Goal: Contribute content

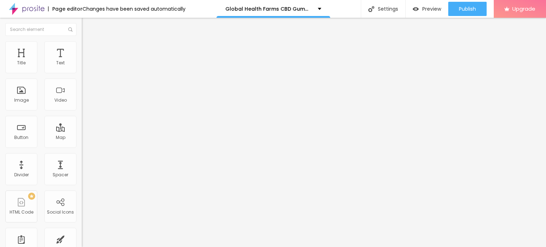
click at [82, 61] on span "Add image" at bounding box center [96, 58] width 29 height 6
click at [82, 47] on li "Style" at bounding box center [123, 44] width 82 height 7
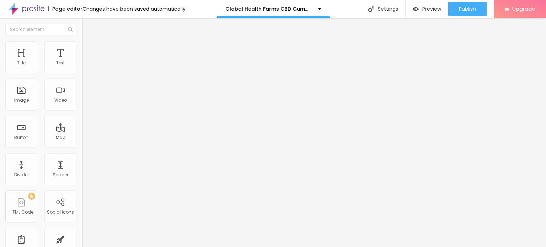
type input "80"
type input "75"
type input "65"
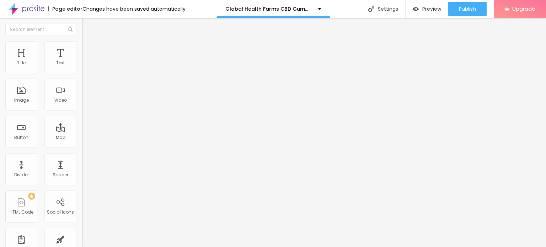
type input "65"
type input "60"
type input "55"
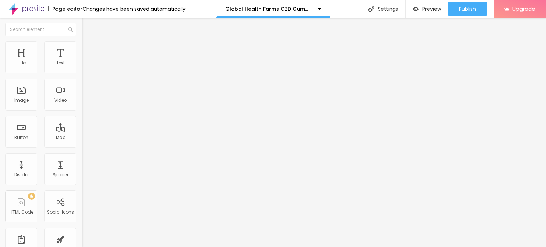
type input "50"
type input "45"
type input "40"
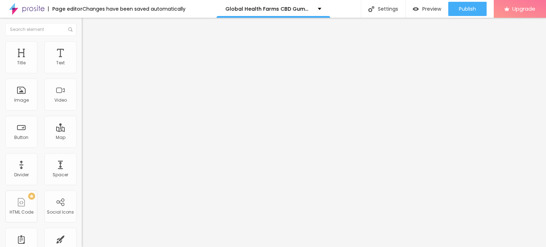
type input "40"
type input "35"
type input "30"
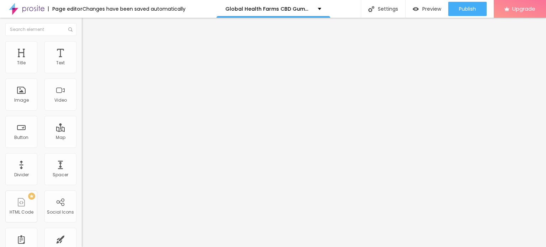
type input "25"
drag, startPoint x: 75, startPoint y: 77, endPoint x: 18, endPoint y: 75, distance: 56.9
type input "25"
click at [82, 73] on input "range" at bounding box center [105, 70] width 46 height 6
click at [82, 105] on button "button" at bounding box center [87, 101] width 10 height 7
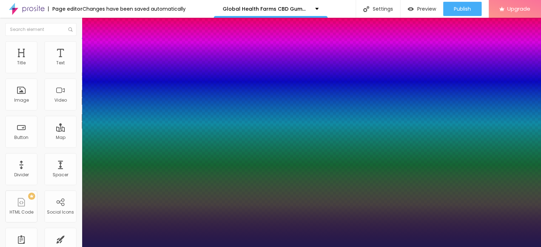
type input "1"
type input "47"
type input "1"
type input "48"
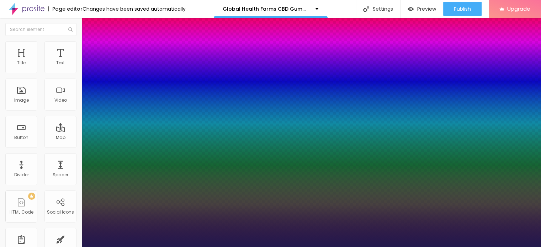
type input "48"
type input "1"
type input "50"
type input "1"
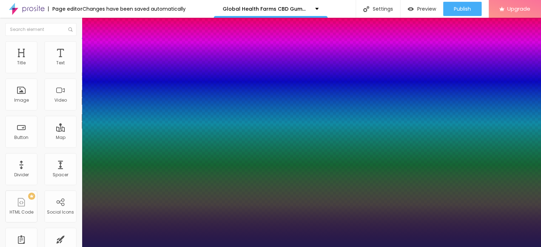
type input "51"
type input "1"
type input "52"
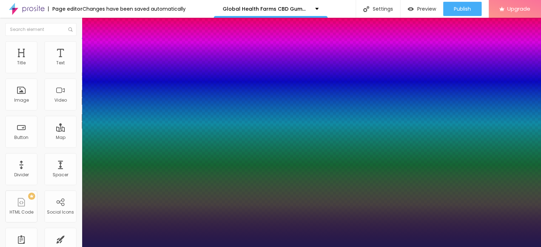
type input "1"
type input "53"
type input "1"
type input "54"
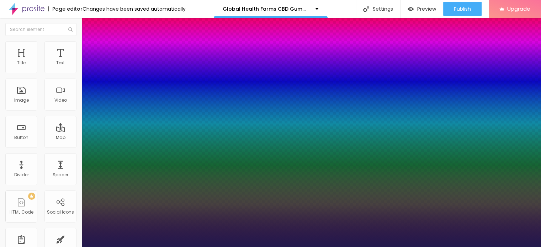
type input "54"
type input "1"
type input "59"
type input "1"
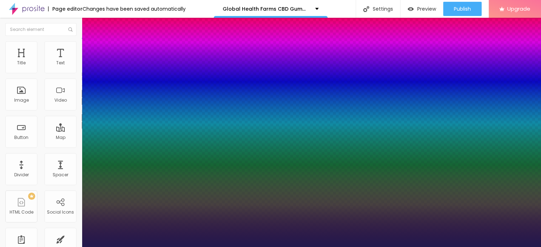
type input "61"
type input "1"
type input "62"
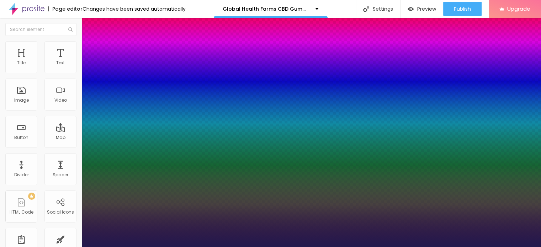
type input "1"
type input "63"
type input "1"
type input "64"
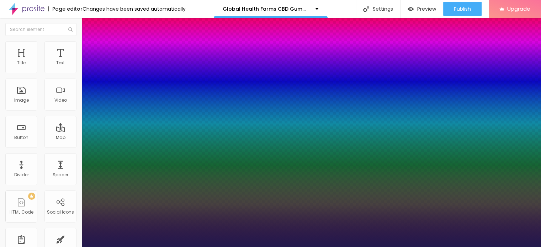
type input "64"
type input "1"
type input "65"
type input "1"
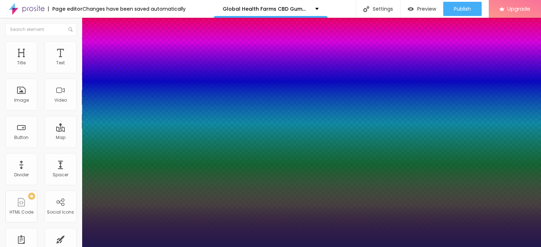
type input "66"
type input "1"
type input "68"
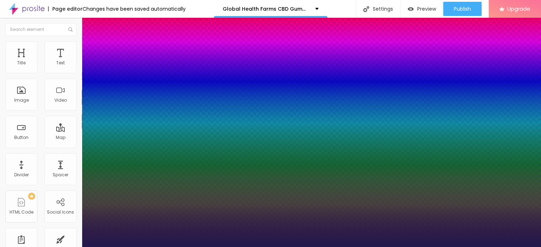
type input "1"
type input "69"
type input "1"
type input "70"
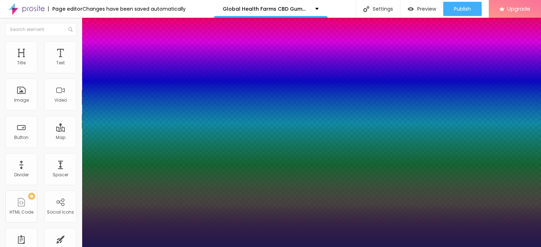
type input "70"
type input "1"
type input "71"
type input "1"
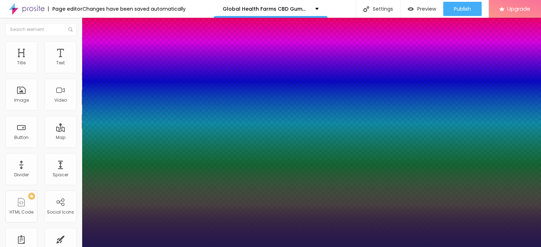
type input "72"
type input "1"
type input "73"
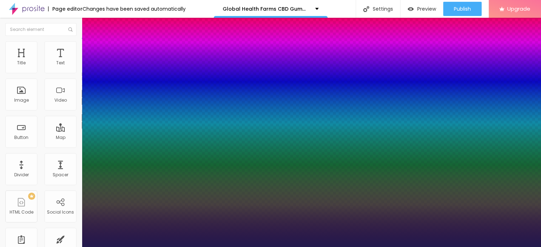
type input "1"
type input "74"
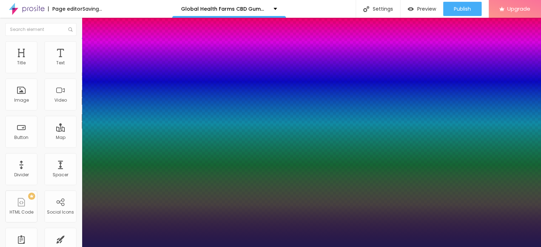
type input "1"
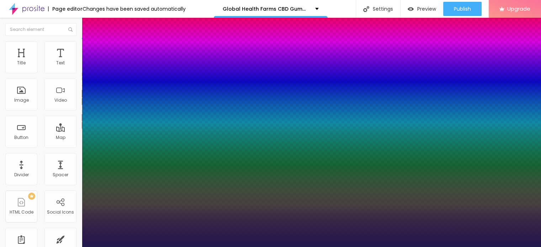
drag, startPoint x: 96, startPoint y: 198, endPoint x: 128, endPoint y: 199, distance: 31.7
type input "74"
click at [243, 247] on div at bounding box center [270, 247] width 541 height 0
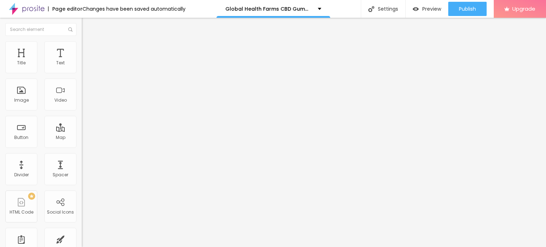
click at [85, 127] on icon "button" at bounding box center [85, 126] width 1 height 1
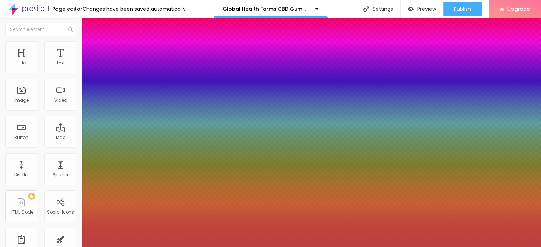
click at [102, 224] on div at bounding box center [270, 123] width 541 height 247
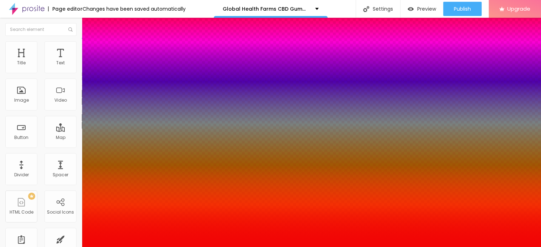
type input "#F60505"
drag, startPoint x: 115, startPoint y: 216, endPoint x: 117, endPoint y: 212, distance: 4.3
click at [117, 212] on div at bounding box center [270, 123] width 541 height 247
click at [126, 247] on div at bounding box center [270, 251] width 541 height 0
click at [372, 247] on div at bounding box center [270, 247] width 541 height 0
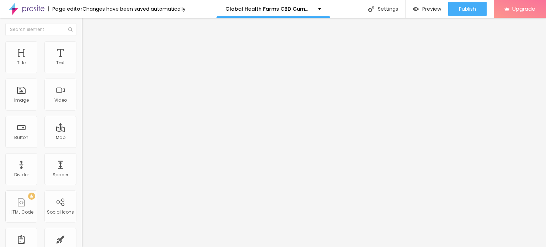
click at [82, 42] on img at bounding box center [85, 44] width 6 height 6
type input "30"
type input "35"
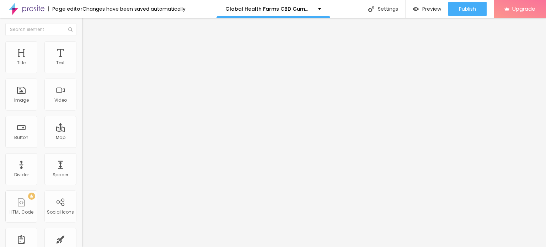
type input "40"
drag, startPoint x: 21, startPoint y: 75, endPoint x: 29, endPoint y: 75, distance: 8.2
type input "40"
click at [82, 73] on input "range" at bounding box center [105, 70] width 46 height 6
click at [82, 48] on ul "Content Style Advanced" at bounding box center [123, 44] width 82 height 21
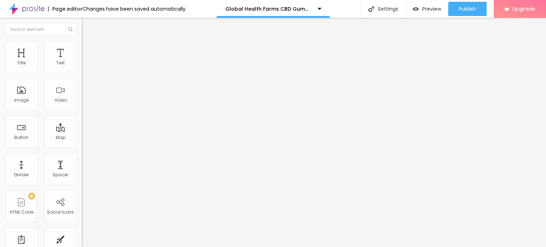
click at [82, 41] on li "Content" at bounding box center [123, 37] width 82 height 7
click at [82, 146] on input "https://" at bounding box center [124, 142] width 85 height 7
paste input "[DOMAIN_NAME][URL]"
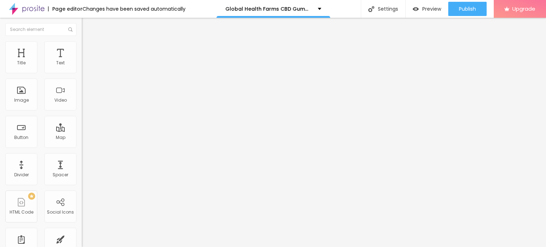
scroll to position [0, 90]
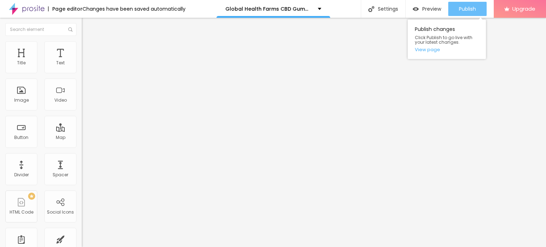
type input "[URL][DOMAIN_NAME]"
click at [470, 11] on span "Publish" at bounding box center [467, 9] width 17 height 6
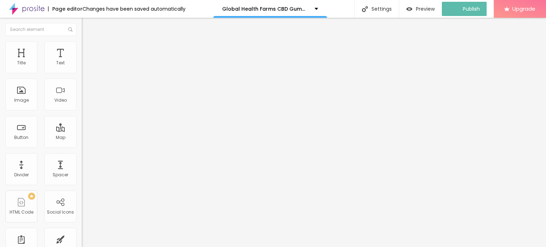
click at [26, 12] on img at bounding box center [27, 9] width 36 height 18
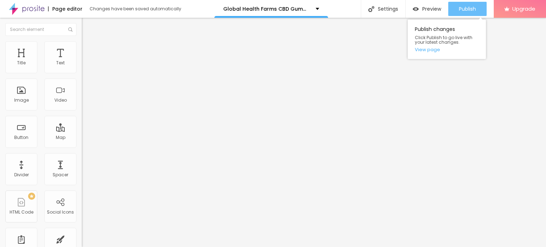
click at [468, 10] on span "Publish" at bounding box center [467, 9] width 17 height 6
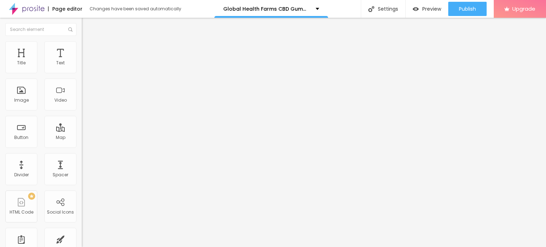
click at [13, 7] on img at bounding box center [27, 9] width 36 height 18
